Goal: Task Accomplishment & Management: Complete application form

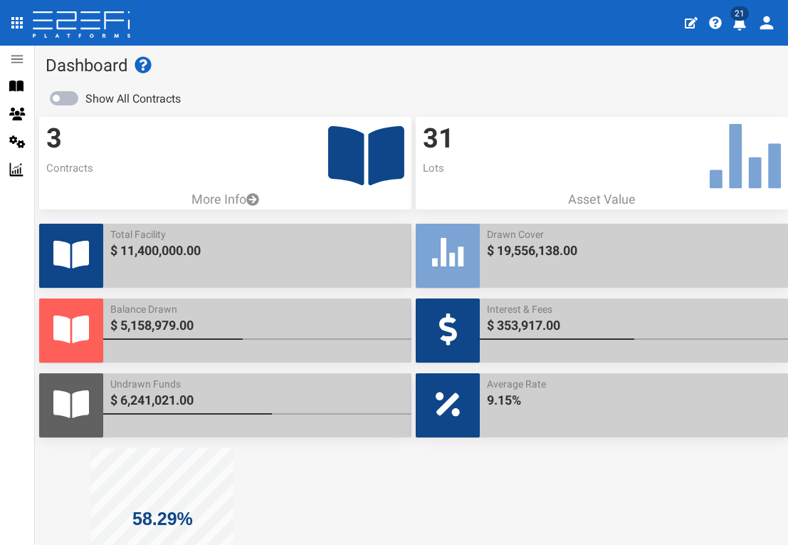
click at [367, 152] on icon at bounding box center [366, 156] width 76 height 68
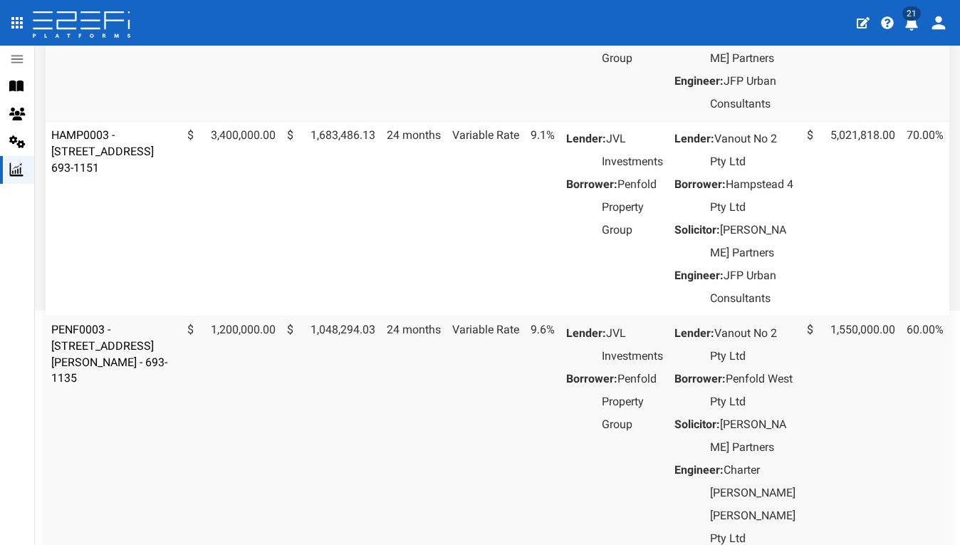
scroll to position [292, 0]
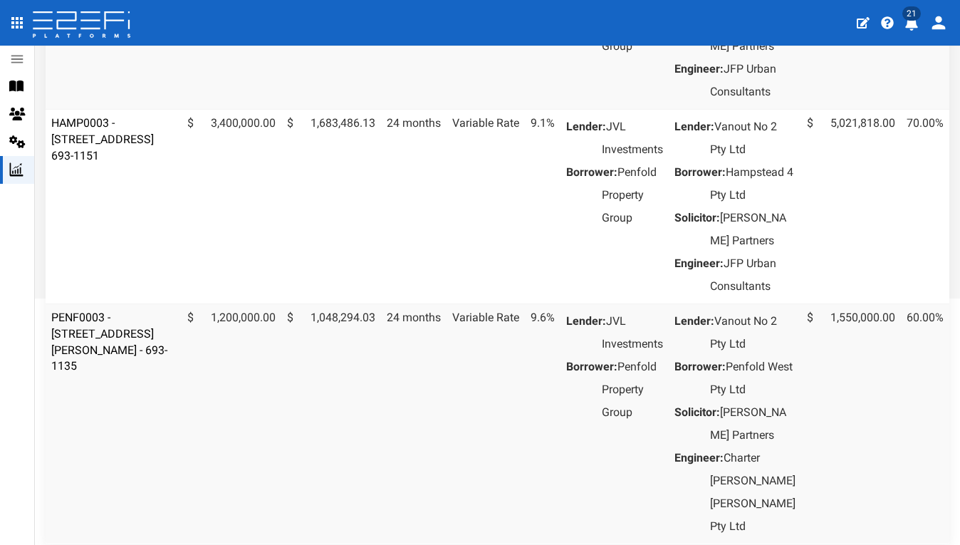
click at [135, 197] on td "HAMP0003 - [STREET_ADDRESS] 693-1151" at bounding box center [114, 206] width 136 height 194
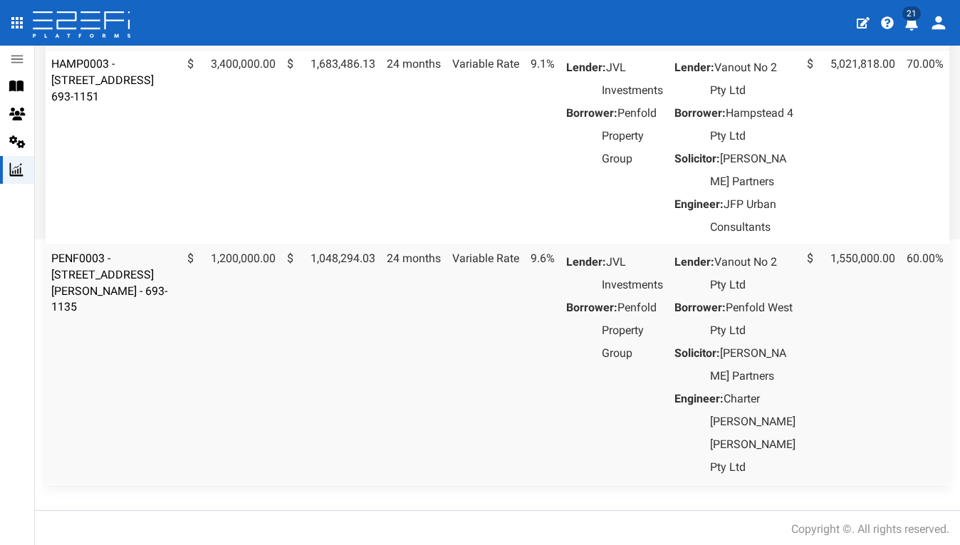
scroll to position [340, 0]
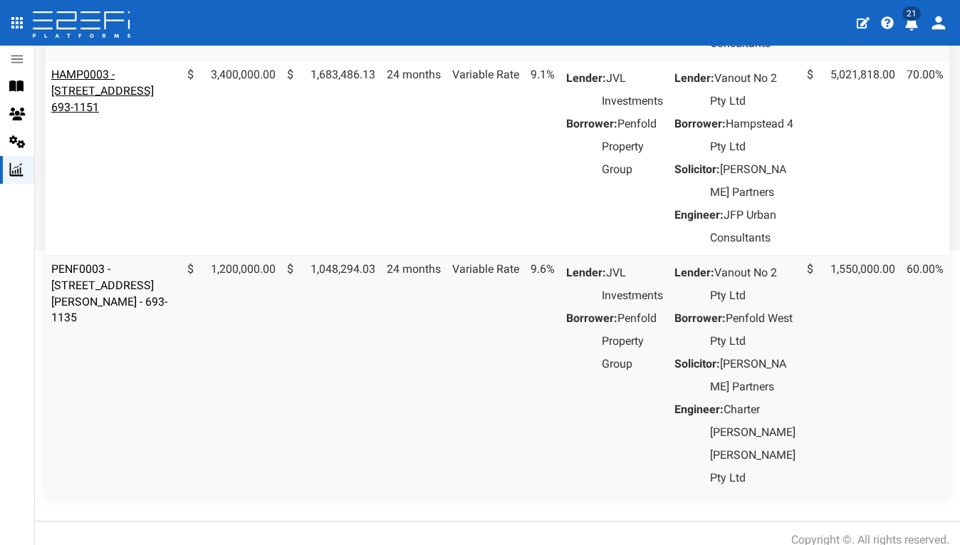
click at [130, 114] on link "HAMP0003 - [STREET_ADDRESS] 693-1151" at bounding box center [102, 91] width 103 height 46
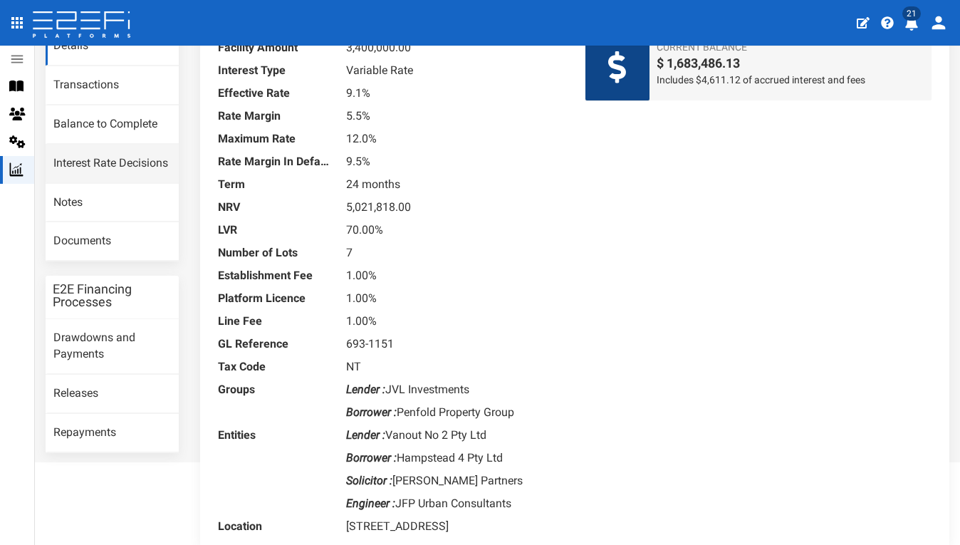
scroll to position [140, 0]
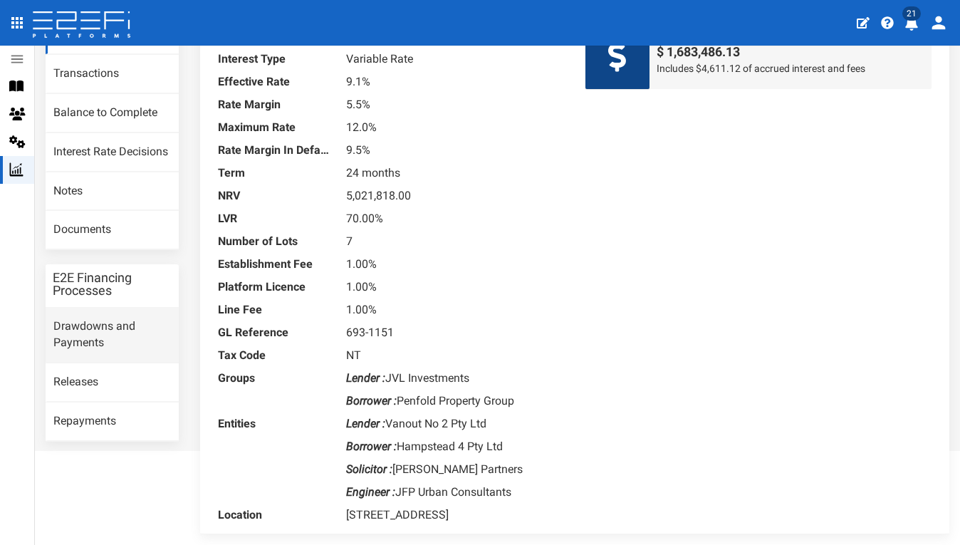
click at [105, 320] on link "Drawdowns and Payments" at bounding box center [112, 335] width 133 height 55
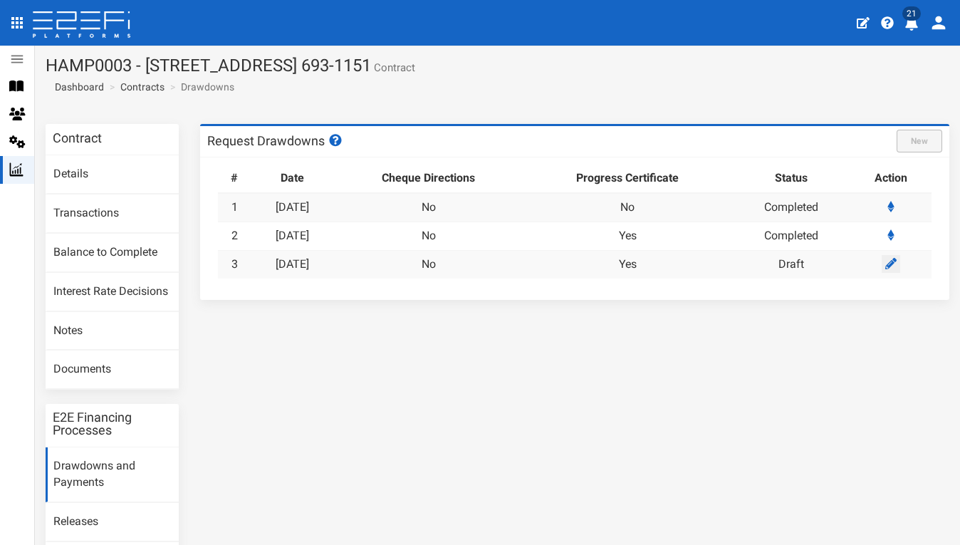
click at [894, 261] on icon at bounding box center [890, 263] width 11 height 11
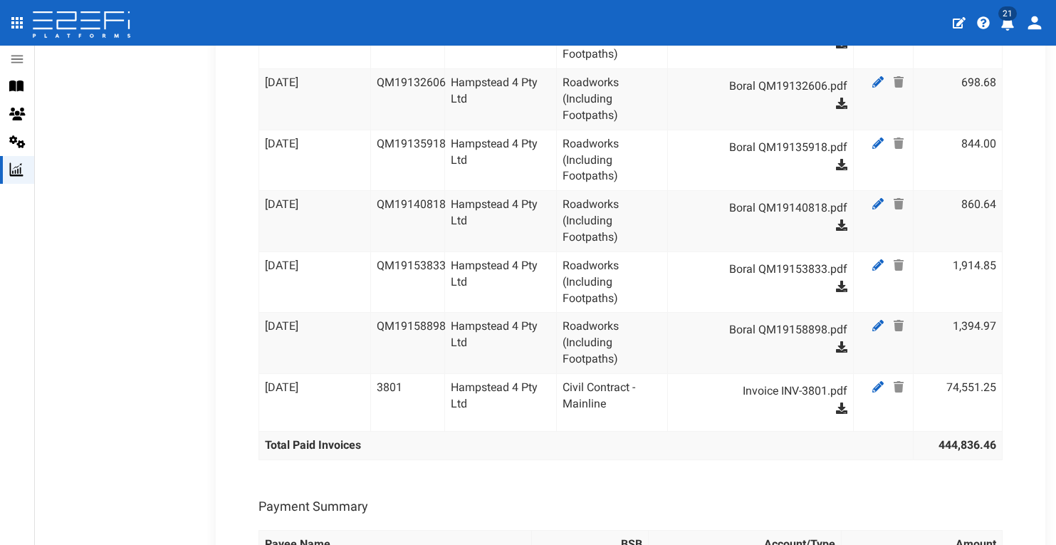
scroll to position [2903, 0]
drag, startPoint x: 997, startPoint y: 273, endPoint x: 770, endPoint y: 242, distance: 229.2
click at [699, 481] on div "Payment Summary" at bounding box center [630, 501] width 758 height 41
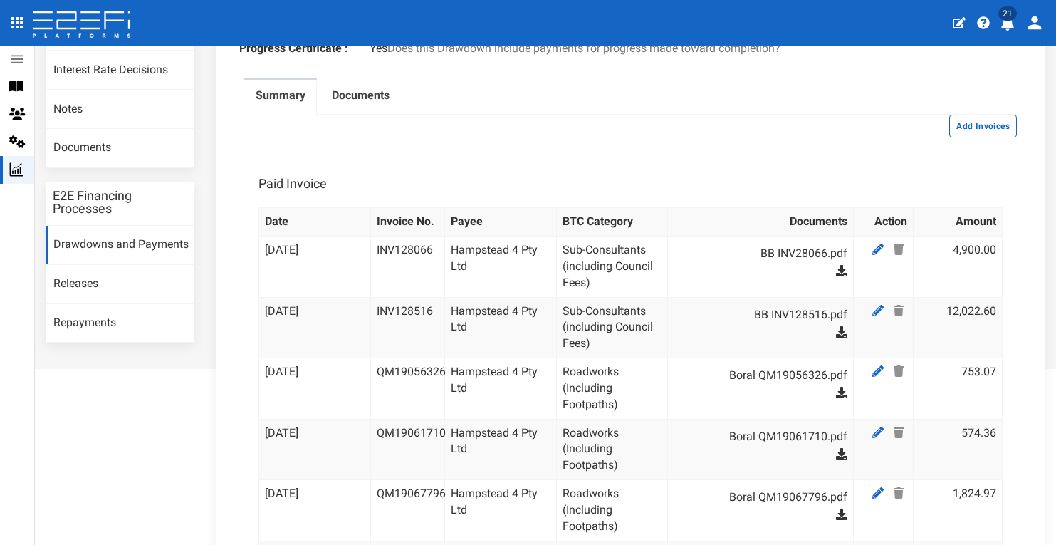
scroll to position [152, 0]
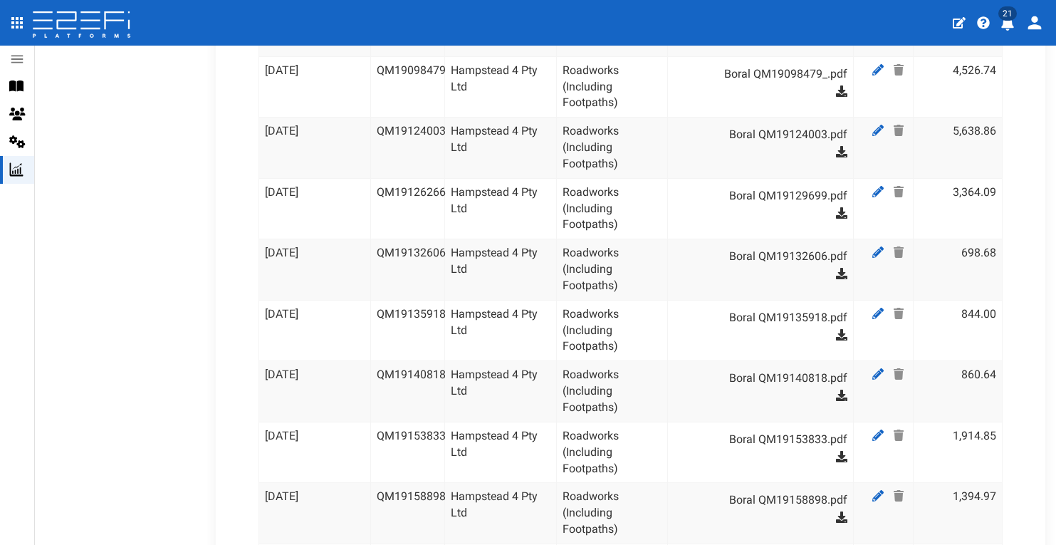
scroll to position [2726, 0]
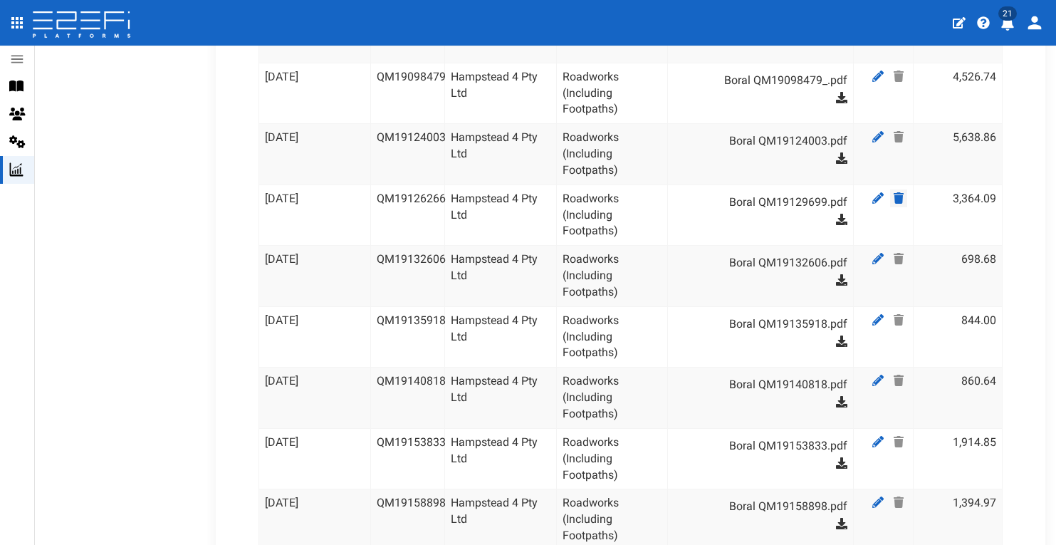
click at [898, 192] on icon at bounding box center [899, 197] width 10 height 11
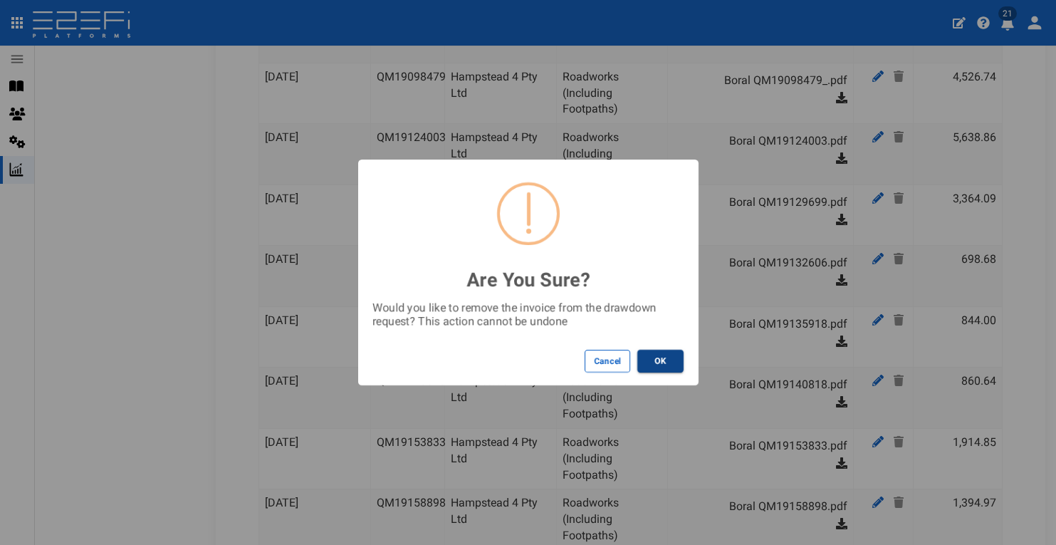
click at [664, 363] on button "OK" at bounding box center [660, 361] width 46 height 23
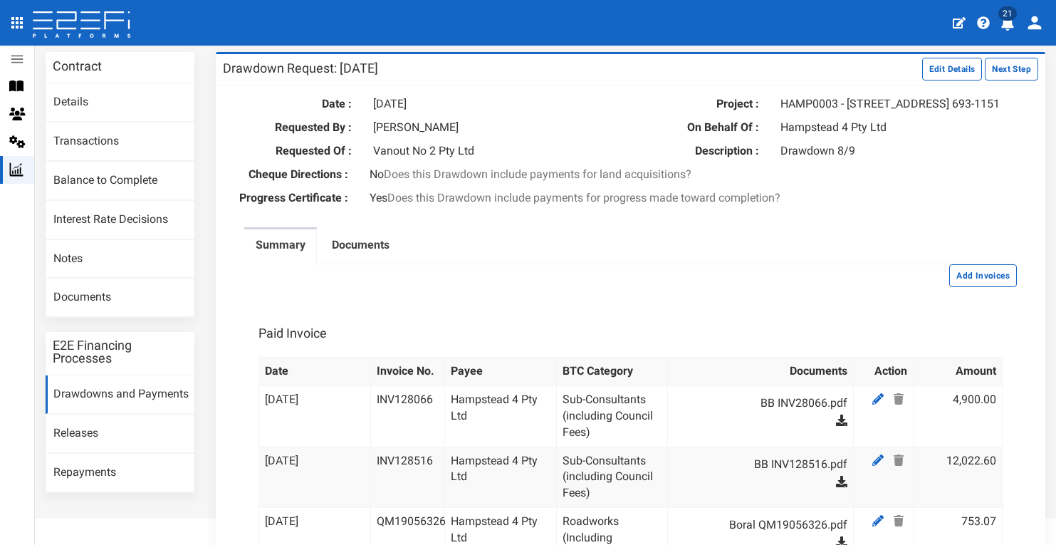
scroll to position [73, 0]
click at [955, 280] on button "Add Invoices" at bounding box center [983, 274] width 68 height 23
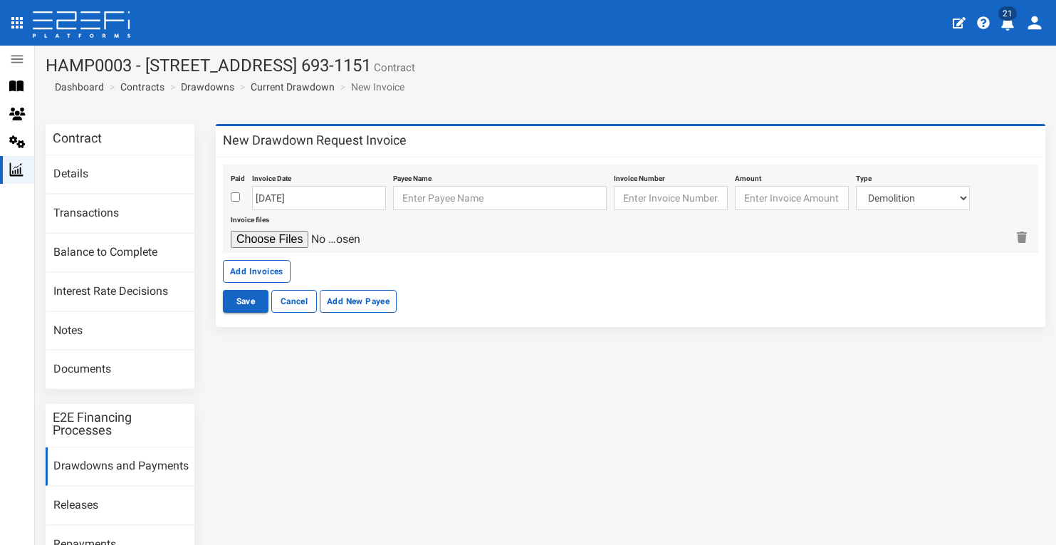
click at [234, 195] on input "checkbox" at bounding box center [235, 196] width 9 height 9
checkbox input "true"
click at [281, 202] on input "[DATE]" at bounding box center [319, 198] width 134 height 24
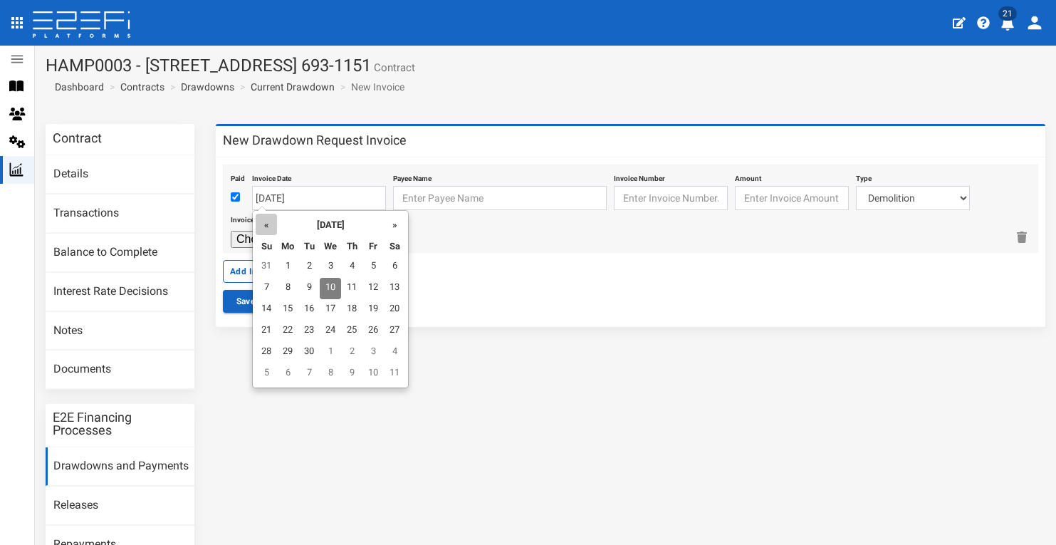
click at [260, 225] on th "«" at bounding box center [266, 224] width 21 height 21
click at [323, 334] on td "23" at bounding box center [330, 330] width 21 height 21
type input "[DATE]"
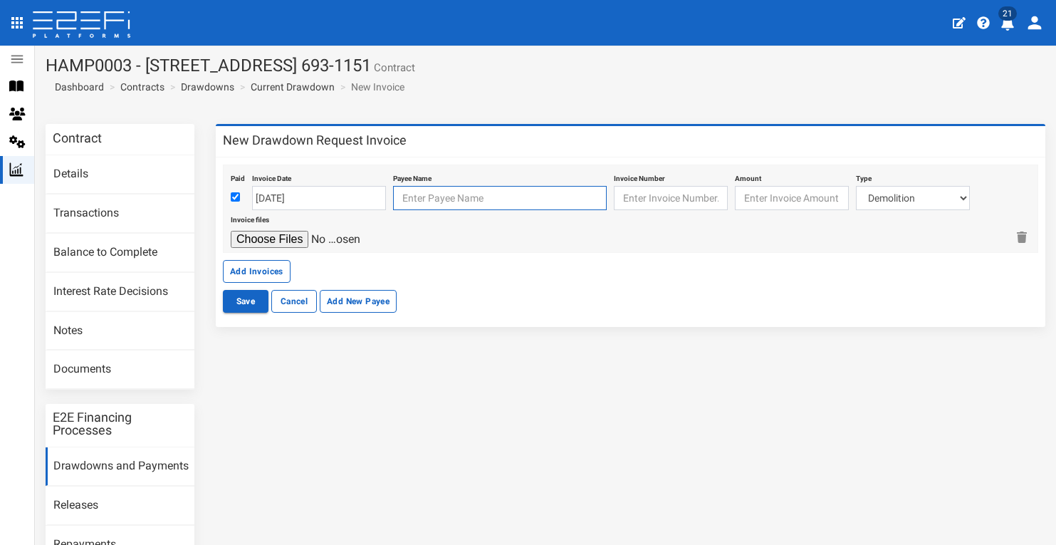
click at [437, 204] on input "text" at bounding box center [500, 198] width 214 height 24
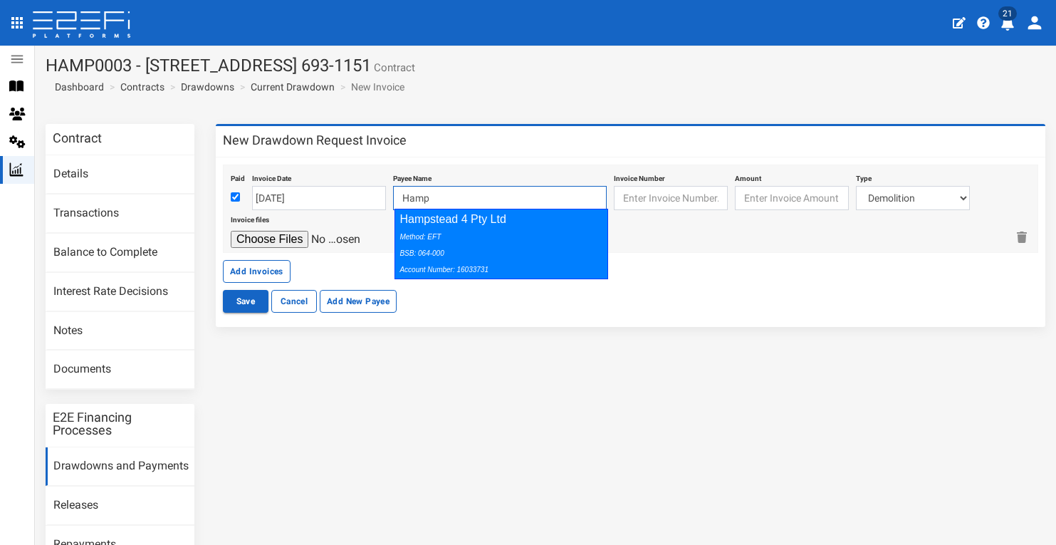
click at [497, 246] on div "Method: EFT BSB: 064-000 Account Number: 16033731" at bounding box center [498, 252] width 197 height 49
type input "Hampstead 4 Pty Ltd 064-000 16033731"
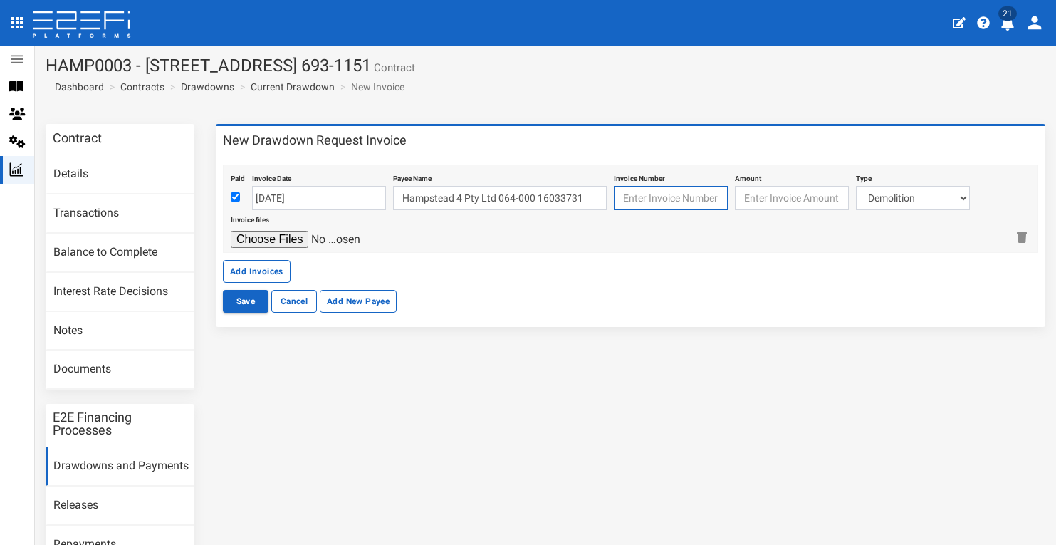
click at [637, 189] on input "text" at bounding box center [671, 198] width 114 height 24
type input "QM19086267"
click at [806, 197] on input "number" at bounding box center [792, 198] width 114 height 24
type input "1133.76"
select select "Roadworks (Including Footpaths)~75~CIVIL WORKS"
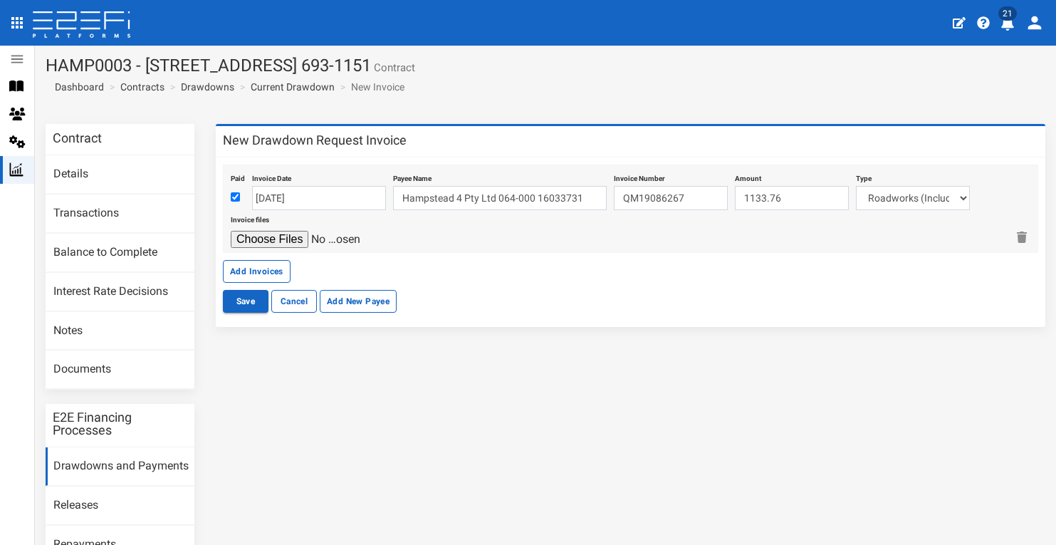
click at [296, 236] on input "file" at bounding box center [298, 239] width 135 height 17
type input "C:\fakepath\Boral QM19086267.pdf"
click at [249, 268] on button "Add Invoices" at bounding box center [257, 271] width 68 height 23
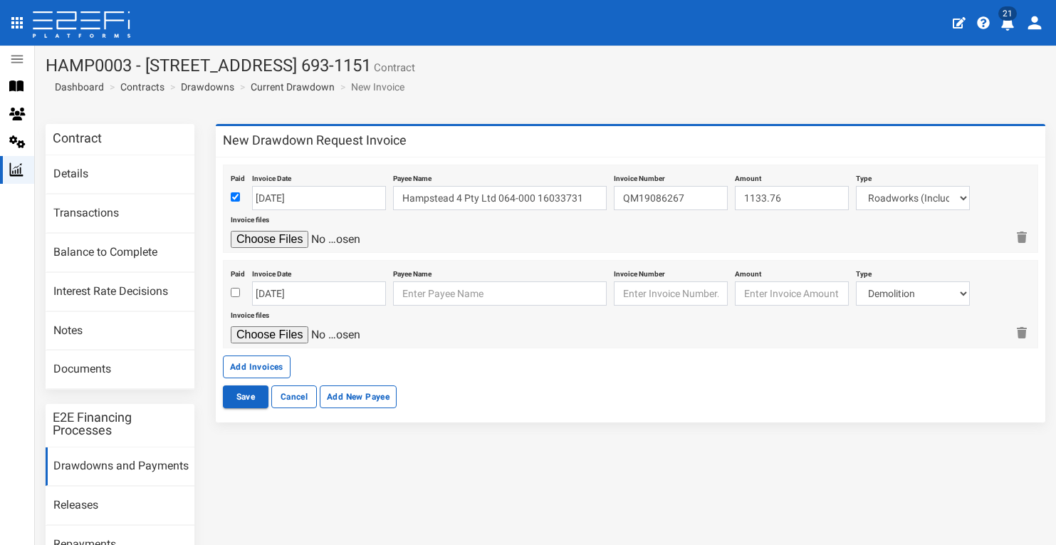
click at [236, 288] on input "checkbox" at bounding box center [235, 292] width 9 height 9
checkbox input "true"
click at [289, 292] on input "10-09-2025" at bounding box center [319, 293] width 134 height 24
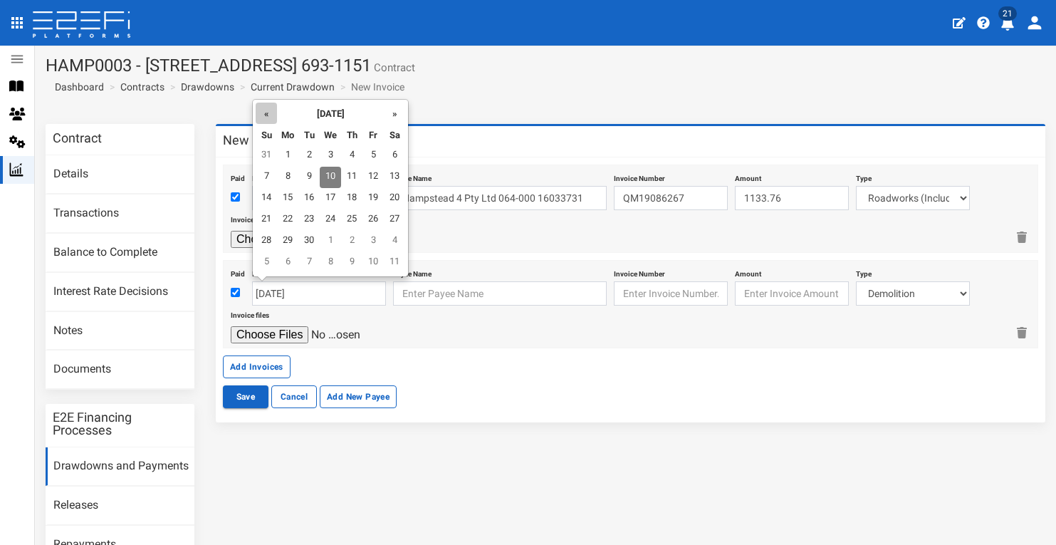
click at [268, 110] on th "«" at bounding box center [266, 113] width 21 height 21
click at [375, 197] on td "15" at bounding box center [372, 198] width 21 height 21
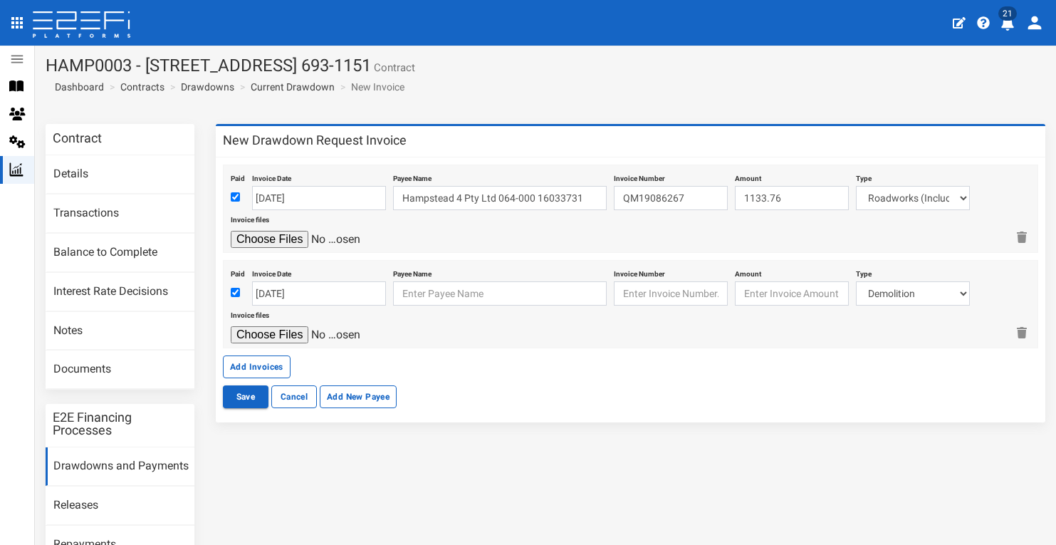
type input "15-08-2025"
click at [449, 291] on input "text" at bounding box center [500, 293] width 214 height 24
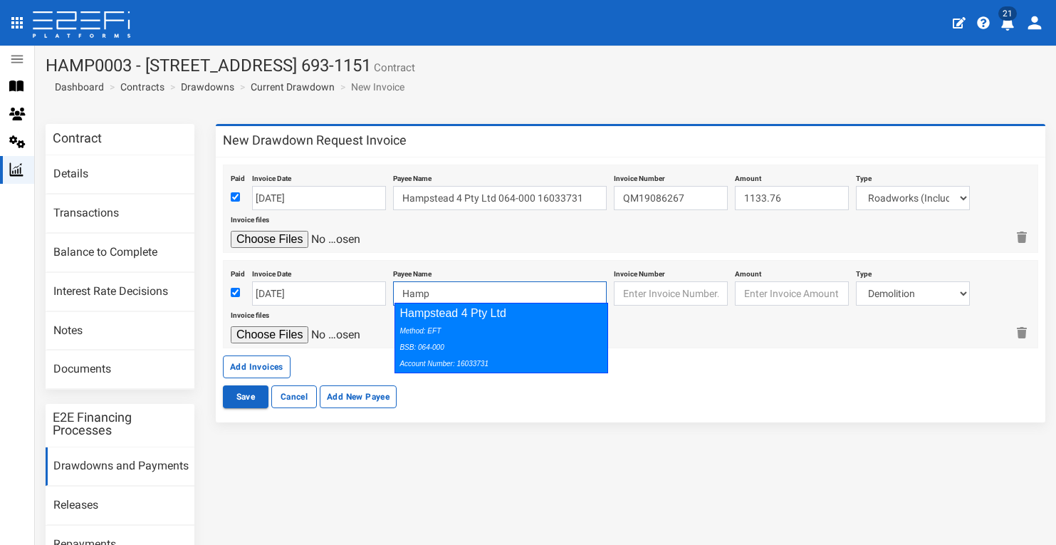
click at [481, 313] on div "Hampstead 4 Pty Ltd Method: EFT BSB: 064-000 Account Number: 16033731" at bounding box center [502, 338] width 214 height 71
type input "Hampstead 4 Pty Ltd 064-000 16033731"
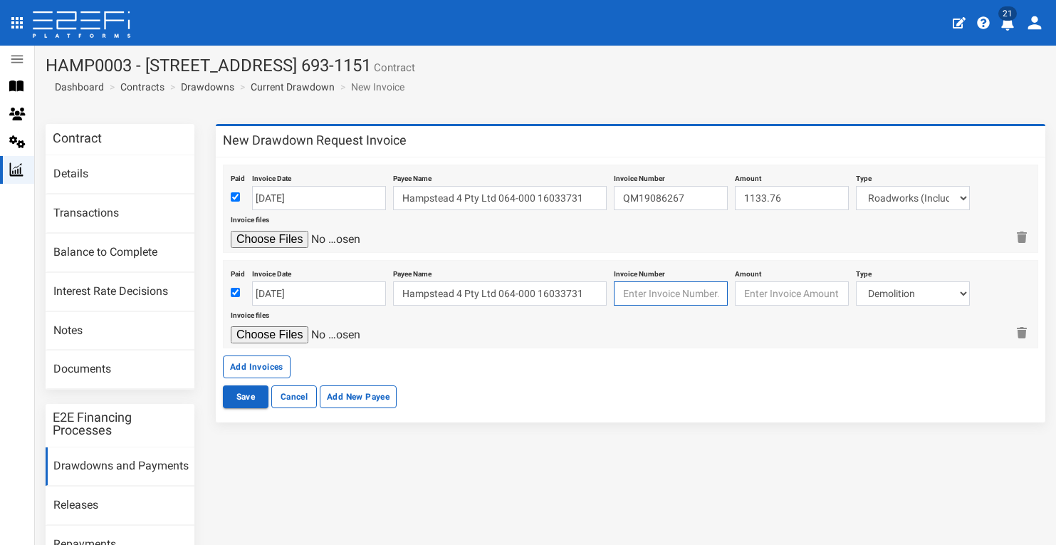
click at [645, 288] on input "text" at bounding box center [671, 293] width 114 height 24
type input "QM19126266"
type input "2186.27"
select select "Roadworks (Including Footpaths)~75~CIVIL WORKS"
click at [278, 330] on input "file" at bounding box center [298, 334] width 135 height 17
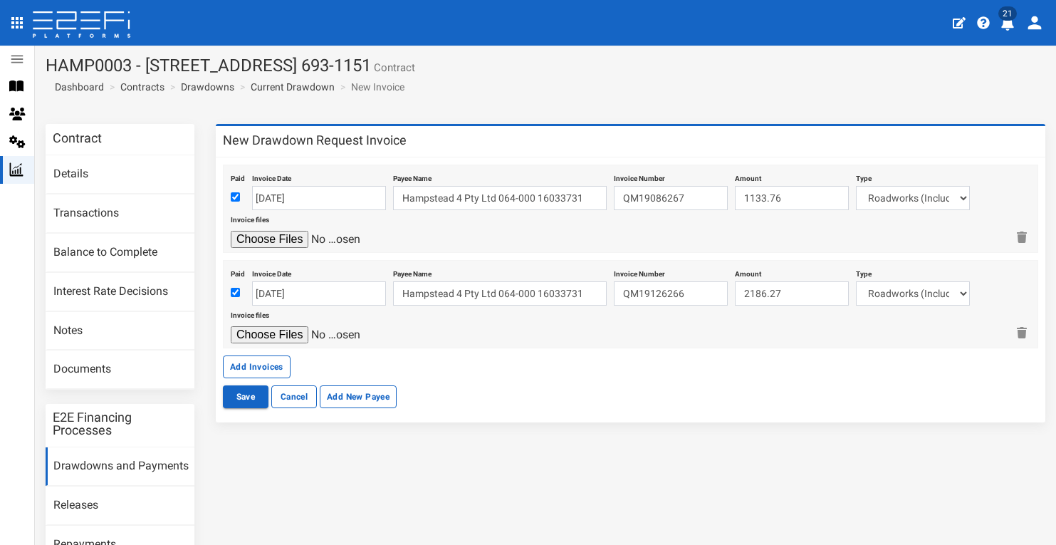
type input "C:\fakepath\Boral QM19126266.pdf"
click at [253, 397] on button "Save" at bounding box center [246, 396] width 46 height 23
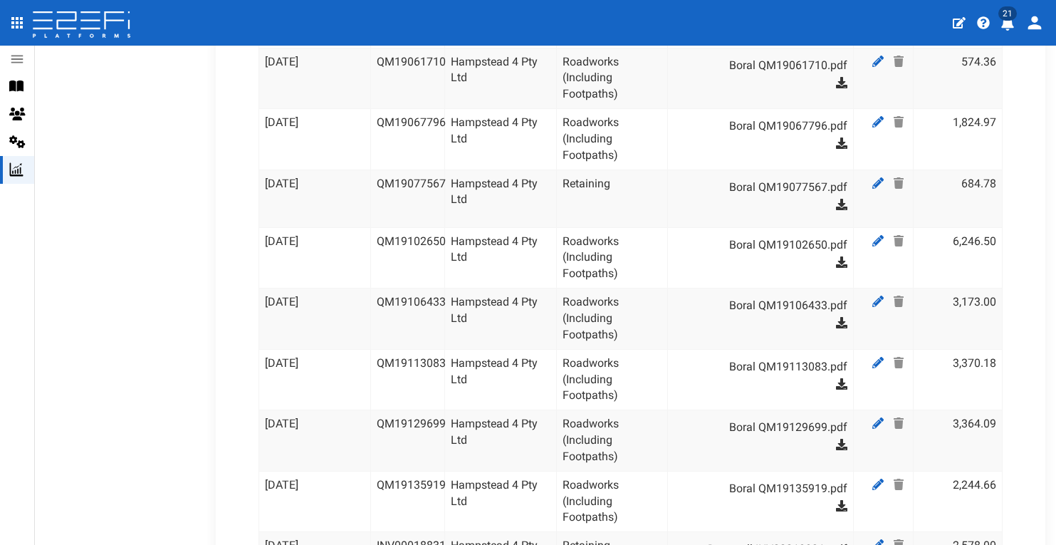
scroll to position [590, 0]
